Goal: Transaction & Acquisition: Purchase product/service

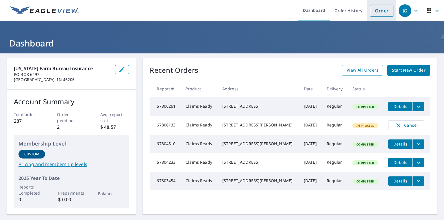
click at [371, 12] on link "Order" at bounding box center [381, 11] width 23 height 12
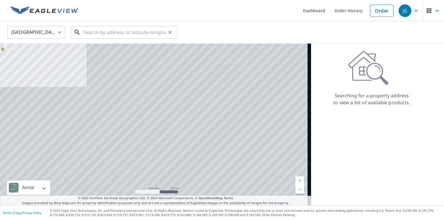
click at [121, 28] on input "text" at bounding box center [124, 32] width 82 height 16
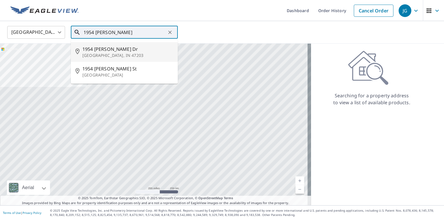
click at [98, 44] on li "[STREET_ADDRESS][PERSON_NAME][PERSON_NAME]" at bounding box center [124, 52] width 107 height 20
type input "[STREET_ADDRESS][PERSON_NAME][PERSON_NAME]"
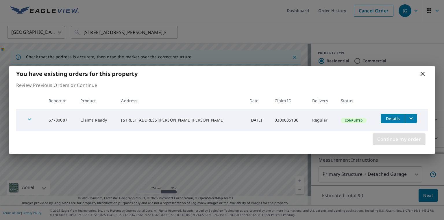
click at [393, 139] on span "Continue my order" at bounding box center [399, 139] width 44 height 8
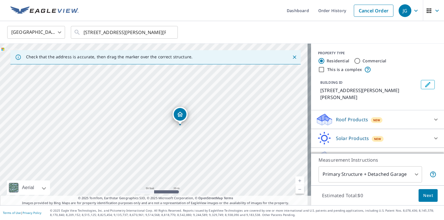
drag, startPoint x: 138, startPoint y: 151, endPoint x: 189, endPoint y: 139, distance: 52.9
click at [189, 139] on div "[STREET_ADDRESS][PERSON_NAME][PERSON_NAME]" at bounding box center [155, 125] width 311 height 162
drag, startPoint x: 184, startPoint y: 140, endPoint x: 199, endPoint y: 141, distance: 15.1
click at [199, 141] on div "[STREET_ADDRESS][PERSON_NAME][PERSON_NAME]" at bounding box center [155, 125] width 311 height 162
click at [379, 113] on div "Roof Products New" at bounding box center [371, 120] width 113 height 14
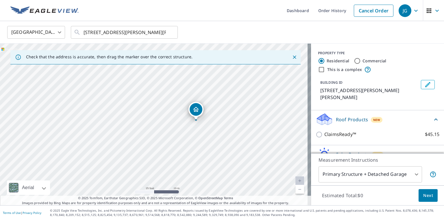
click at [341, 131] on p "ClaimsReady™" at bounding box center [340, 134] width 32 height 7
click at [324, 131] on input "ClaimsReady™ $45.15" at bounding box center [319, 134] width 9 height 7
checkbox input "true"
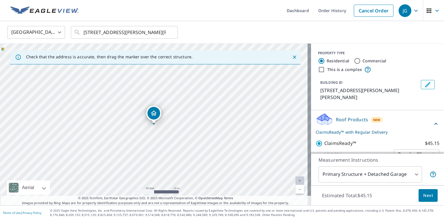
click at [375, 117] on div "New" at bounding box center [377, 120] width 12 height 6
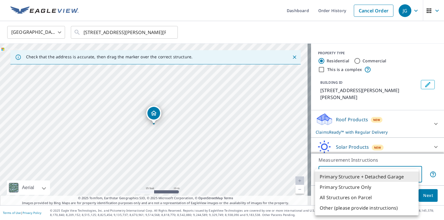
click at [350, 176] on body "JG JG Dashboard Order History Cancel Order JG United States [GEOGRAPHIC_DATA] ​…" at bounding box center [222, 110] width 444 height 220
click at [354, 206] on li "Other (please provide instructions)" at bounding box center [366, 208] width 103 height 10
type input "5"
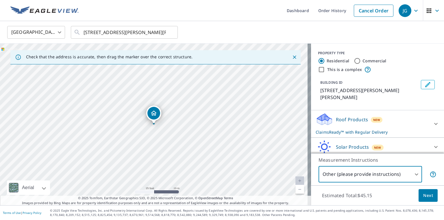
click at [419, 194] on button "Next" at bounding box center [427, 195] width 19 height 13
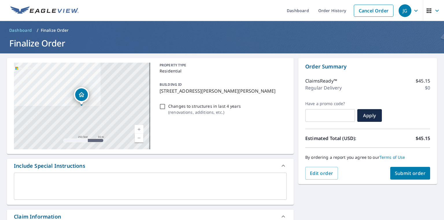
click at [71, 179] on textarea at bounding box center [150, 186] width 265 height 16
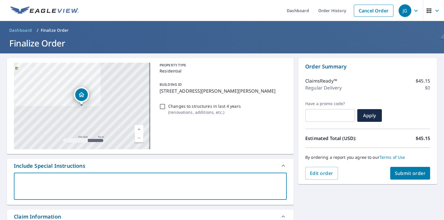
type textarea "D"
type textarea "x"
type textarea "De"
type textarea "x"
type textarea "Det"
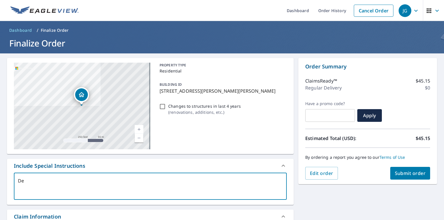
type textarea "x"
type textarea "De"
type textarea "x"
type textarea "D"
type textarea "x"
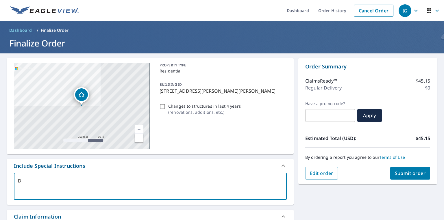
type textarea "DD"
type textarea "x"
type textarea "D"
type textarea "x"
type textarea "De"
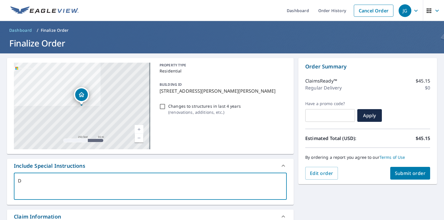
type textarea "x"
type textarea "Dec"
type textarea "x"
type textarea "De"
type textarea "x"
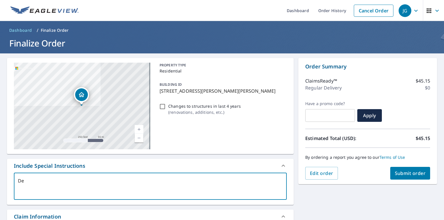
type textarea "Det"
type textarea "x"
type textarea "Detac"
type textarea "x"
type textarea "Detach"
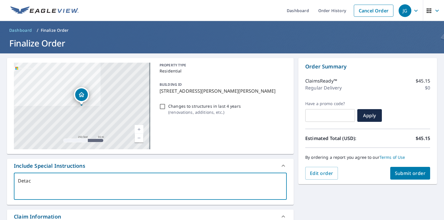
type textarea "x"
type textarea "Detache"
type textarea "x"
type textarea "Detached"
type textarea "x"
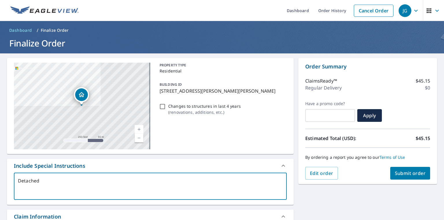
type textarea "Detached"
type textarea "x"
type textarea "Detached G"
type textarea "x"
type textarea "Detached Ga"
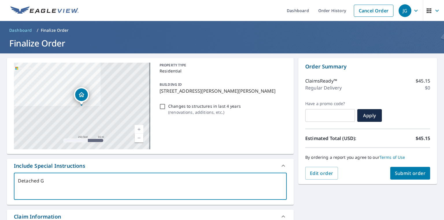
type textarea "x"
type textarea "Detached Gar"
type textarea "x"
type textarea "Detached Gara"
type textarea "x"
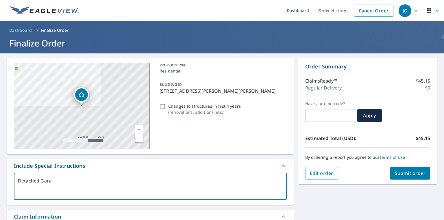
type textarea "Detached Garag"
type textarea "x"
type textarea "Detached Garage"
type textarea "x"
type textarea "Detached Garag"
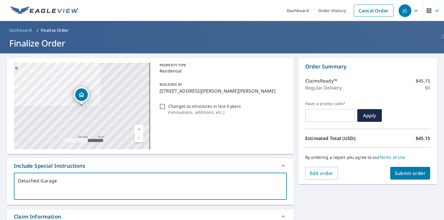
type textarea "x"
type textarea "Detached Gara"
type textarea "x"
type textarea "Detached Gar"
type textarea "x"
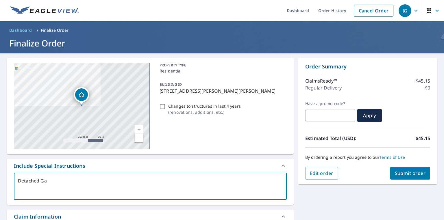
type textarea "Detached G"
type textarea "x"
type textarea "Detached"
type textarea "x"
type textarea "Detac"
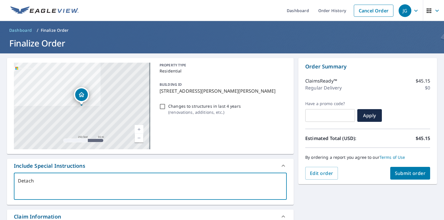
type textarea "x"
type textarea "Det"
type textarea "x"
type textarea "De"
type textarea "x"
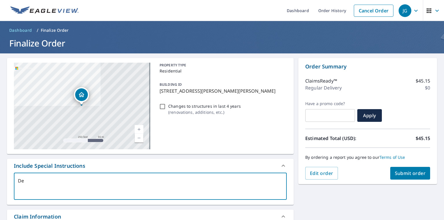
type textarea "D"
type textarea "x"
type textarea "O"
type textarea "x"
type textarea "On"
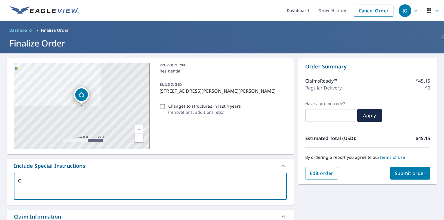
type textarea "x"
type textarea "Onl"
type textarea "x"
type textarea "Only"
type textarea "x"
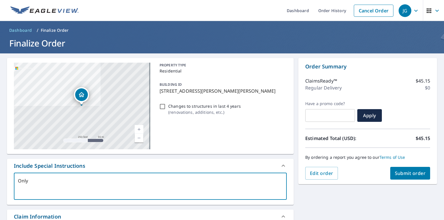
type textarea "Only"
type textarea "x"
type textarea "Only n"
type textarea "x"
type textarea "Only ne"
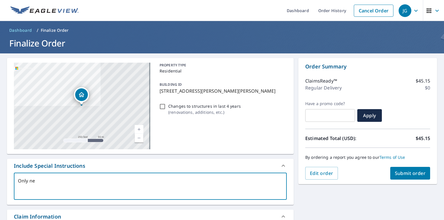
type textarea "x"
type textarea "Only nee"
type textarea "x"
type textarea "Only need"
type textarea "x"
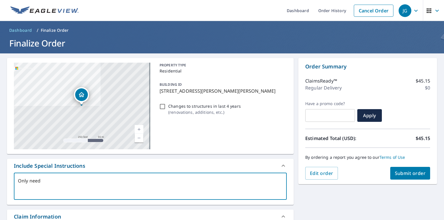
type textarea "Only need"
type textarea "x"
type textarea "Only need th"
type textarea "x"
type textarea "Only need the"
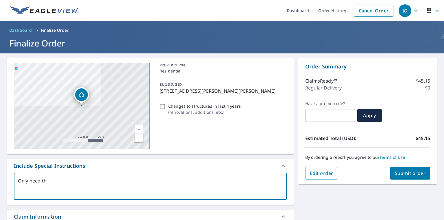
type textarea "x"
type textarea "Only need the"
type textarea "x"
type textarea "Only need the d"
type textarea "x"
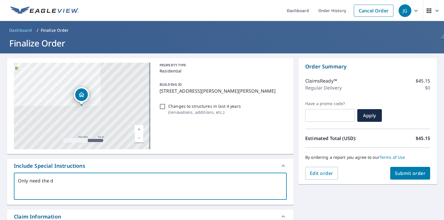
type textarea "Only need the de"
type textarea "x"
type textarea "Only need the det"
type textarea "x"
type textarea "Only need the deta"
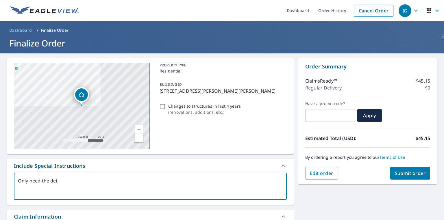
type textarea "x"
type textarea "Only need the detac"
type textarea "x"
type textarea "Only need the detach"
type textarea "x"
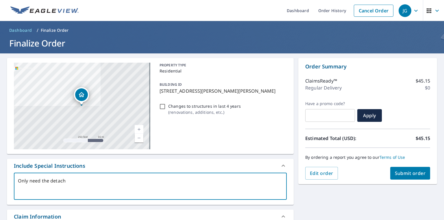
type textarea "Only need the detache"
type textarea "x"
type textarea "Only need the detached"
type textarea "x"
type textarea "Only need the detached"
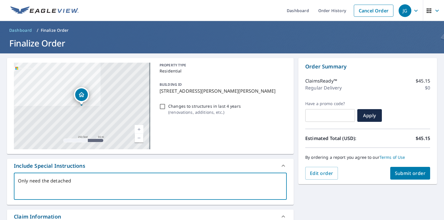
type textarea "x"
type textarea "Only need the detached g"
type textarea "x"
type textarea "Only need the detached ga"
type textarea "x"
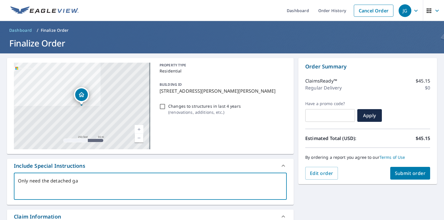
type textarea "Only need the detached gar"
type textarea "x"
type textarea "Only need the detached gara"
type textarea "x"
type textarea "Only need the detached garag"
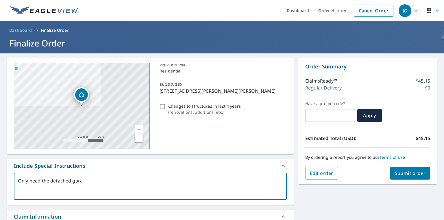
type textarea "x"
type textarea "Only need the detached garage"
type textarea "x"
type textarea "Only need the detached garage."
type textarea "x"
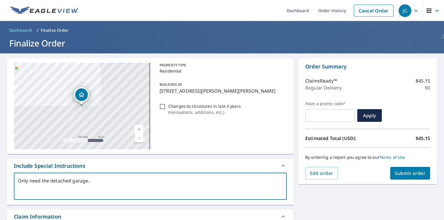
type textarea "Only need the detached garage."
type textarea "x"
type textarea "Only need the detached garage."
type textarea "x"
type textarea "Only need the detached garage"
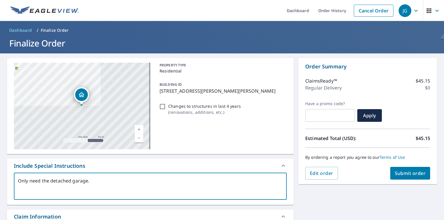
type textarea "x"
type textarea "Only need the detached garag"
type textarea "x"
type textarea "Only need the detached gara"
type textarea "x"
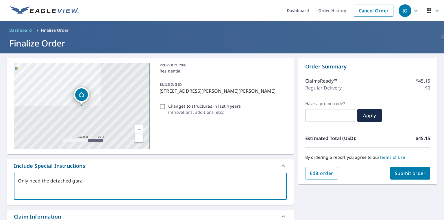
type textarea "Only need the detached gar"
type textarea "x"
type textarea "Only need the detached ga"
type textarea "x"
type textarea "Only need the detached g"
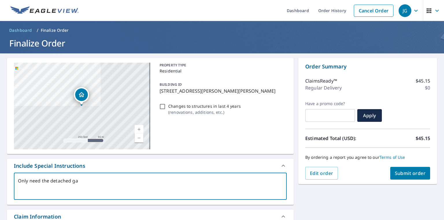
type textarea "x"
type textarea "Only need the detached"
type textarea "x"
type textarea "Only need the detached"
type textarea "x"
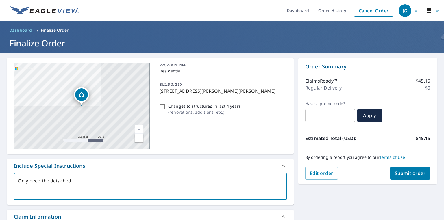
type textarea "Only need the detacheds"
type textarea "x"
type textarea "Only need the detachedst"
type textarea "x"
type textarea "Only need the detacheds"
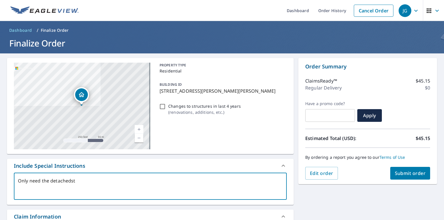
type textarea "x"
type textarea "Only need the detached"
type textarea "x"
type textarea "Only need the detached"
type textarea "x"
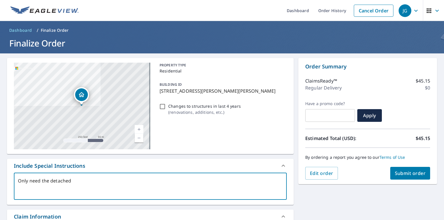
type textarea "Only need the detached s"
type textarea "x"
type textarea "Only need the detached st"
type textarea "x"
type textarea "Only need the detached str"
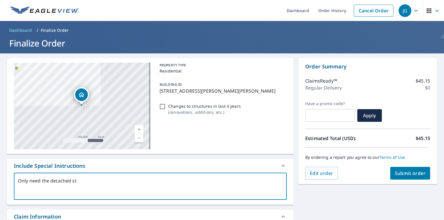
type textarea "x"
type textarea "Only need the detached stru"
type textarea "x"
type textarea "Only need the detached struc"
type textarea "x"
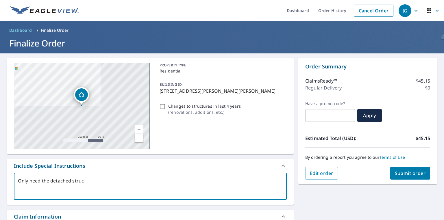
type textarea "Only need the detached struct"
type textarea "x"
type textarea "Only need the detached structu"
type textarea "x"
type textarea "Only need the detached structur"
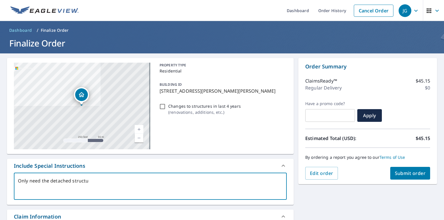
type textarea "x"
type textarea "Only need the detached structure"
type textarea "x"
type textarea "Only need the detached structured"
type textarea "x"
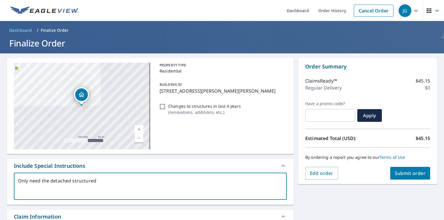
type textarea "Only need the detached structured"
type textarea "x"
type textarea "Only need the detached structured f"
type textarea "x"
type textarea "Only need the detached structured fr"
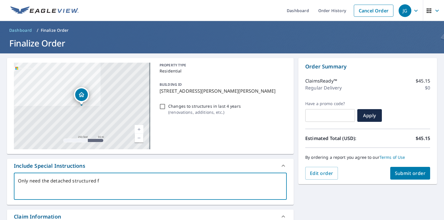
type textarea "x"
type textarea "Only need the detached structured fro"
type textarea "x"
type textarea "Only need the detached structured from"
type textarea "x"
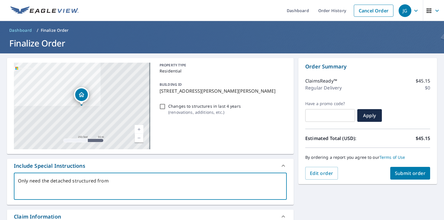
type textarea "Only need the detached structured from"
type textarea "x"
type textarea "Only need the detached structured from th"
type textarea "x"
type textarea "Only need the detached structured from the"
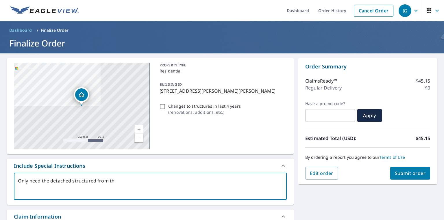
type textarea "x"
type textarea "Only need the detached structured from the"
type textarea "x"
type textarea "Only need the detached structured from the h"
type textarea "x"
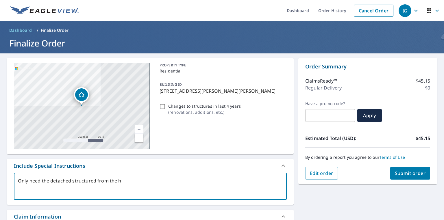
type textarea "Only need the detached structured from the ho"
type textarea "x"
type textarea "Only need the detached structured from the hom"
type textarea "x"
type textarea "Only need the detached structured from the home"
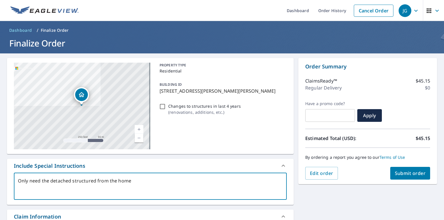
type textarea "x"
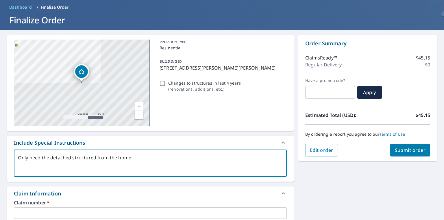
scroll to position [92, 0]
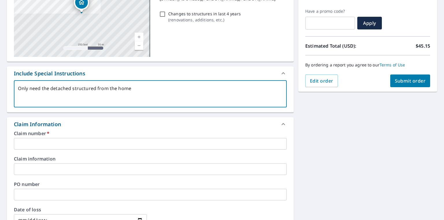
click at [75, 146] on input "text" at bounding box center [150, 144] width 273 height 12
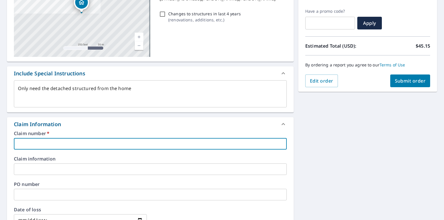
paste input "0300035136"
click at [416, 85] on button "Submit order" at bounding box center [410, 81] width 40 height 13
